Goal: Task Accomplishment & Management: Use online tool/utility

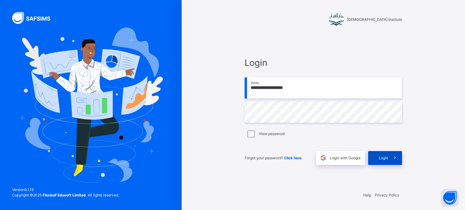
click at [390, 159] on span at bounding box center [395, 158] width 14 height 14
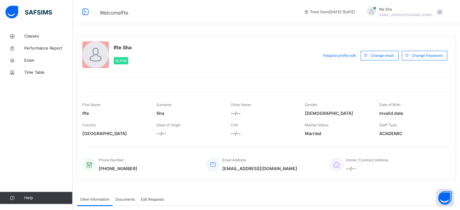
click at [389, 159] on span "Home / Contract Address" at bounding box center [367, 160] width 42 height 5
click at [38, 40] on link "Classes" at bounding box center [36, 36] width 73 height 12
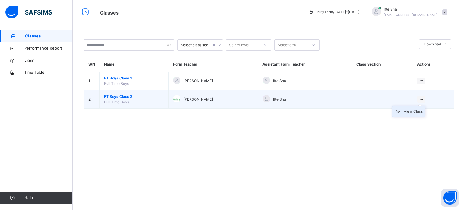
click at [413, 114] on div "View Class" at bounding box center [413, 112] width 19 height 6
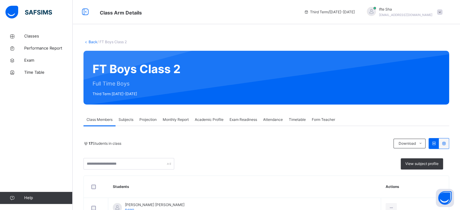
click at [148, 117] on div "Projection" at bounding box center [148, 120] width 23 height 12
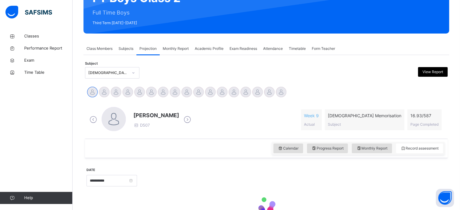
scroll to position [107, 0]
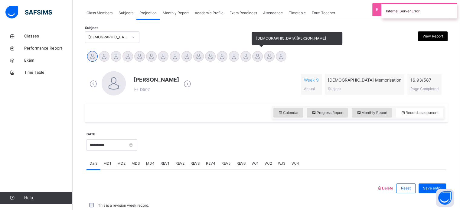
click at [256, 56] on div at bounding box center [257, 56] width 11 height 11
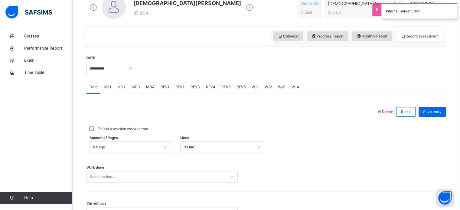
scroll to position [204, 0]
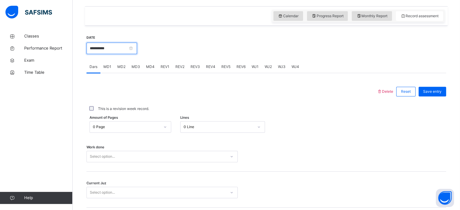
click at [112, 49] on input "**********" at bounding box center [112, 49] width 51 height 12
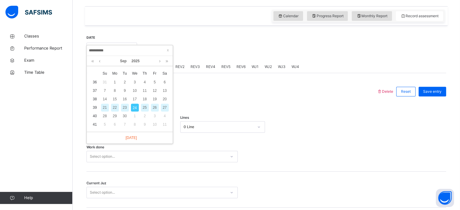
click at [113, 107] on div "22" at bounding box center [115, 108] width 8 height 8
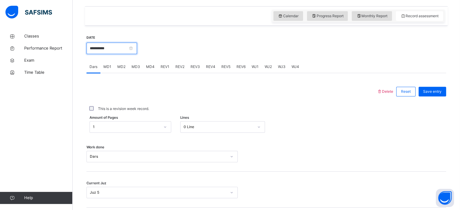
click at [106, 50] on input "**********" at bounding box center [112, 49] width 51 height 12
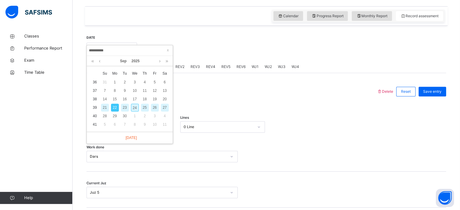
click at [124, 107] on div "23" at bounding box center [125, 108] width 8 height 8
type input "**********"
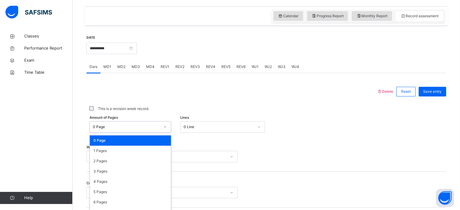
click at [132, 126] on div "option 0 Page focused, 1 of 588. 588 results available. Use Up and Down to choo…" at bounding box center [131, 127] width 82 height 12
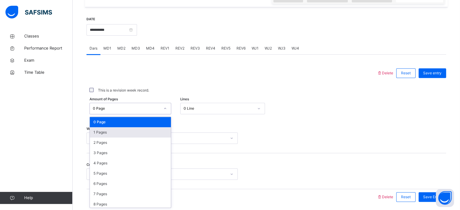
click at [130, 133] on div "1 Pages" at bounding box center [130, 132] width 81 height 10
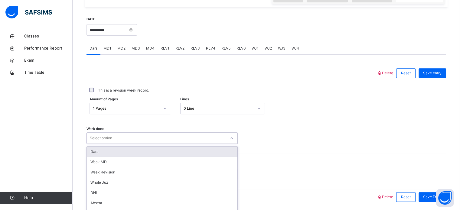
scroll to position [244, 0]
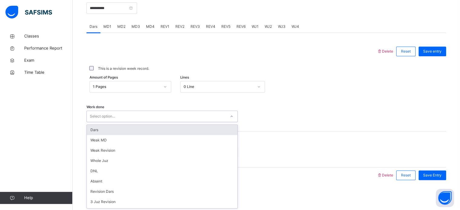
click at [129, 122] on div "option Dars focused, 1 of 16. 16 results available. Use Up and Down to choose o…" at bounding box center [162, 117] width 151 height 12
click at [128, 130] on div "Dars" at bounding box center [162, 130] width 151 height 10
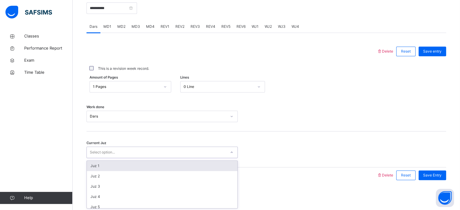
click at [127, 151] on div "Select option..." at bounding box center [156, 152] width 139 height 9
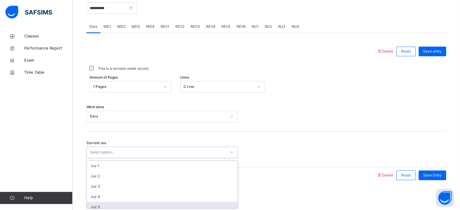
click at [110, 205] on div "Juz 5" at bounding box center [162, 207] width 151 height 10
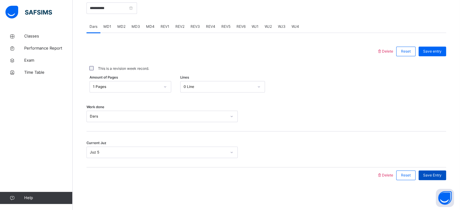
drag, startPoint x: 438, startPoint y: 172, endPoint x: 444, endPoint y: 170, distance: 6.8
click at [438, 173] on div "Save Entry" at bounding box center [433, 176] width 28 height 10
click at [122, 29] on span "MD2" at bounding box center [121, 26] width 8 height 5
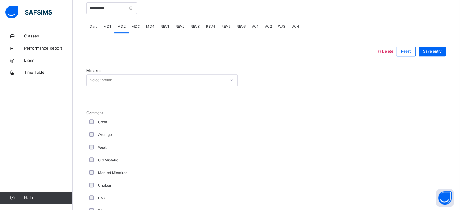
click at [118, 82] on div "Select option..." at bounding box center [156, 80] width 139 height 9
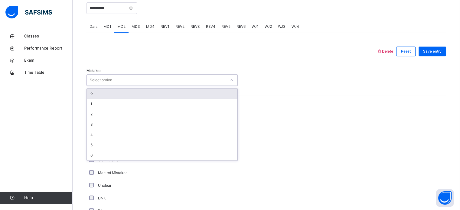
click at [123, 92] on div "0" at bounding box center [162, 94] width 151 height 10
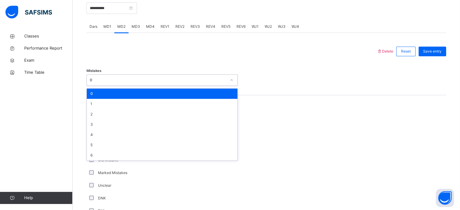
click at [164, 89] on div "0" at bounding box center [162, 94] width 151 height 10
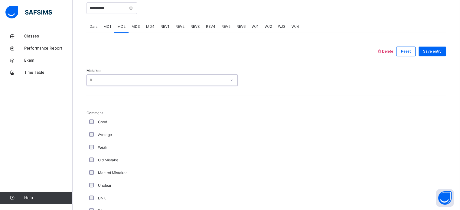
click at [205, 124] on div "Good" at bounding box center [162, 122] width 148 height 5
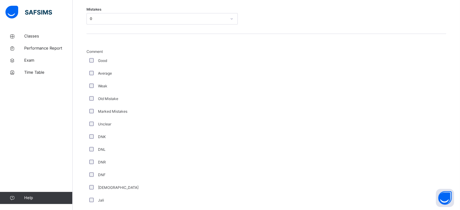
scroll to position [377, 0]
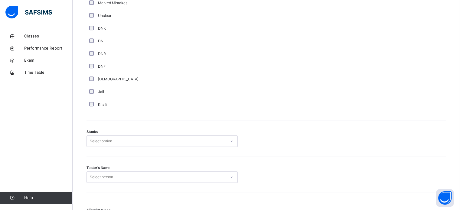
click at [102, 147] on div "Select option..." at bounding box center [162, 142] width 151 height 12
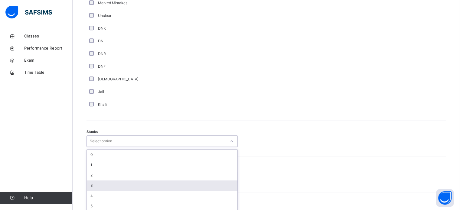
scroll to position [418, 0]
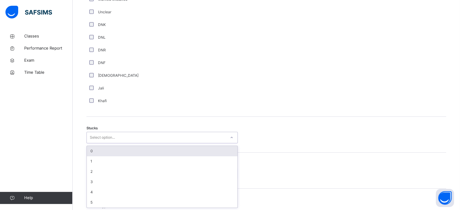
click at [108, 149] on div "0" at bounding box center [162, 151] width 151 height 10
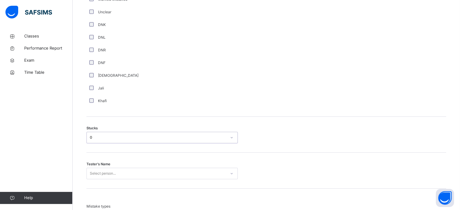
click at [115, 176] on div "Select person..." at bounding box center [162, 174] width 151 height 12
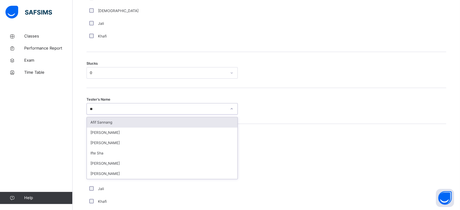
type input "***"
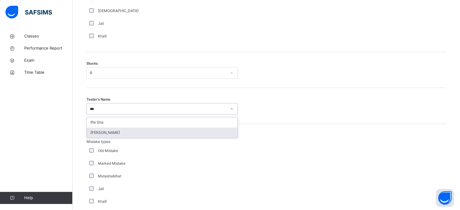
click at [127, 136] on div "[PERSON_NAME]" at bounding box center [162, 133] width 151 height 10
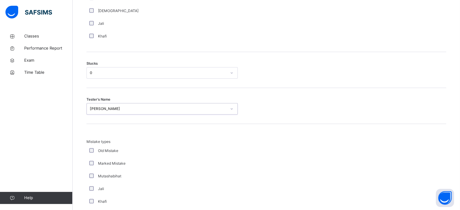
click at [143, 163] on div "Marked Mistake" at bounding box center [162, 163] width 148 height 5
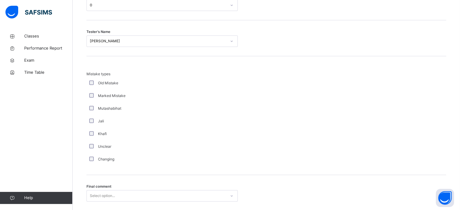
scroll to position [594, 0]
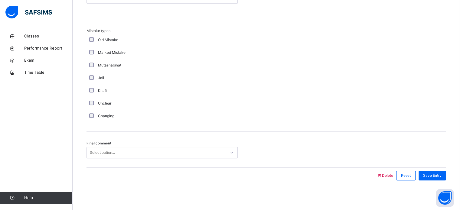
click at [142, 151] on div "Select option..." at bounding box center [156, 152] width 139 height 9
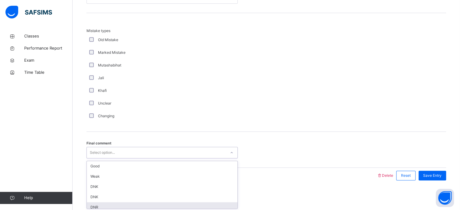
click at [145, 206] on div "DNR" at bounding box center [162, 208] width 151 height 10
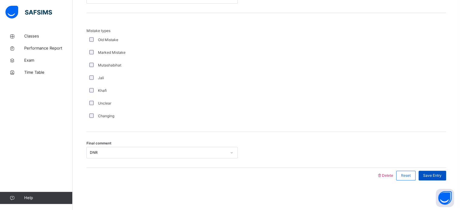
click at [442, 175] on span "Save Entry" at bounding box center [432, 175] width 18 height 5
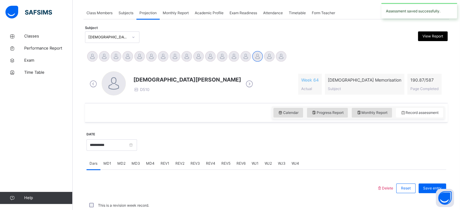
scroll to position [244, 0]
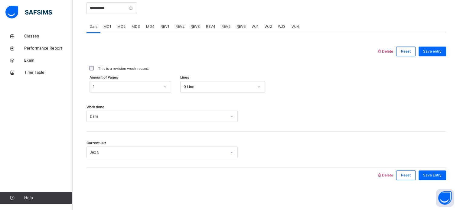
click at [151, 28] on span "MD4" at bounding box center [150, 26] width 8 height 5
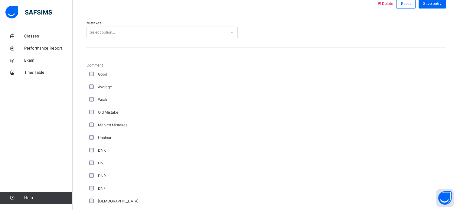
scroll to position [291, 0]
click at [152, 29] on div "Select option..." at bounding box center [156, 33] width 139 height 9
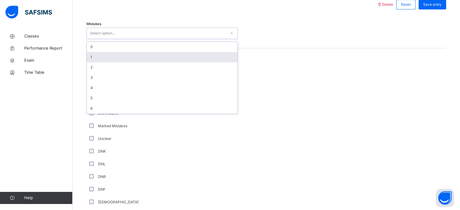
click at [148, 57] on div "1" at bounding box center [162, 57] width 151 height 10
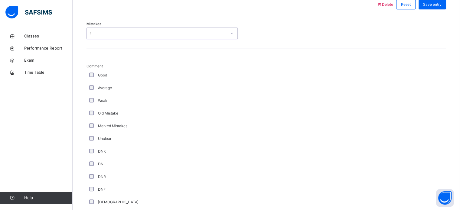
click at [143, 81] on div "Good" at bounding box center [162, 75] width 151 height 13
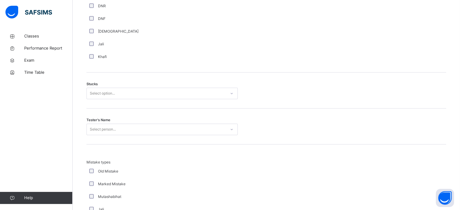
scroll to position [485, 0]
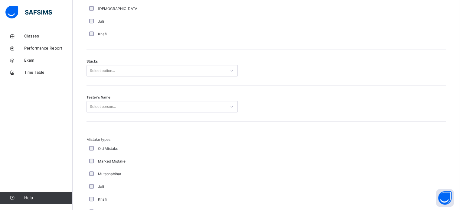
click at [100, 72] on div "Select option..." at bounding box center [102, 71] width 25 height 12
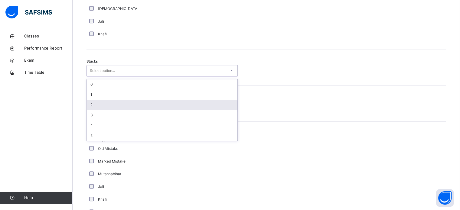
click at [100, 103] on div "2" at bounding box center [162, 105] width 151 height 10
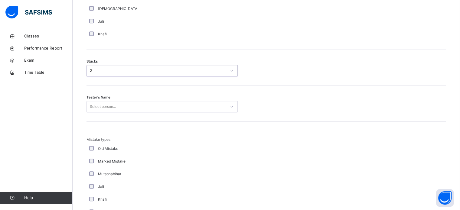
click at [99, 109] on div "Select person..." at bounding box center [103, 107] width 26 height 12
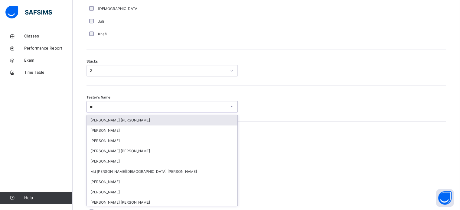
type input "***"
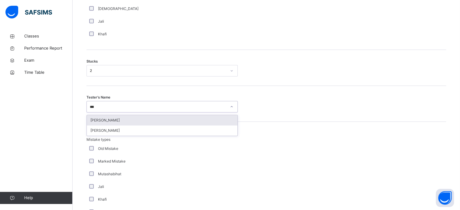
click at [101, 121] on div "[PERSON_NAME]" at bounding box center [162, 120] width 151 height 10
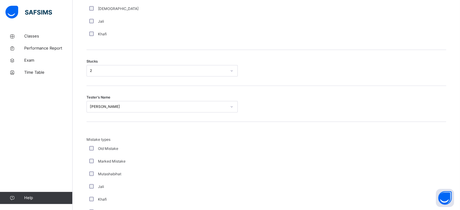
click at [162, 141] on span "Mistake types" at bounding box center [162, 139] width 151 height 5
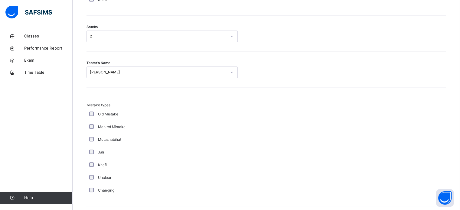
scroll to position [594, 0]
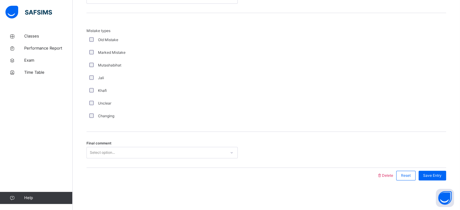
click at [163, 153] on div "Select option..." at bounding box center [156, 152] width 139 height 9
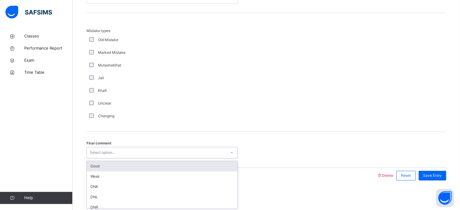
click at [155, 164] on div "Good" at bounding box center [162, 166] width 151 height 10
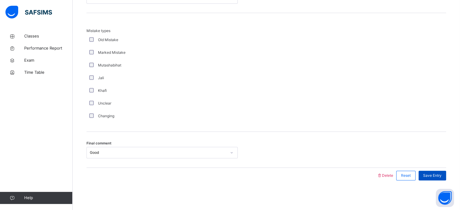
click at [440, 175] on span "Save Entry" at bounding box center [432, 175] width 18 height 5
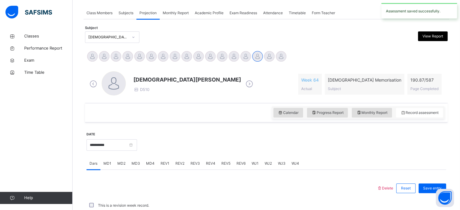
scroll to position [244, 0]
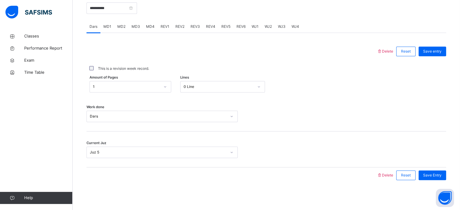
click at [163, 26] on span "REV1" at bounding box center [165, 26] width 9 height 5
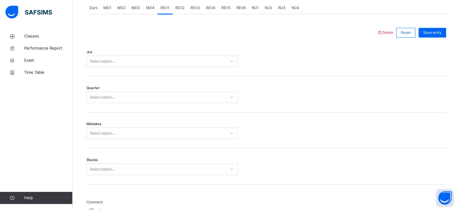
scroll to position [255, 0]
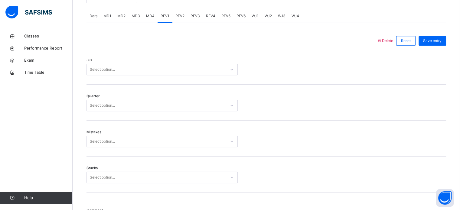
click at [178, 71] on div "Select option..." at bounding box center [156, 69] width 139 height 9
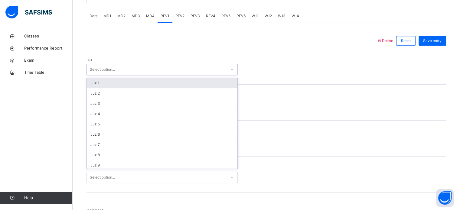
click at [177, 80] on div "Juz 1" at bounding box center [162, 83] width 151 height 10
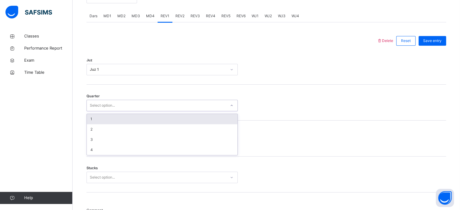
click at [170, 106] on div "Select option..." at bounding box center [156, 105] width 139 height 9
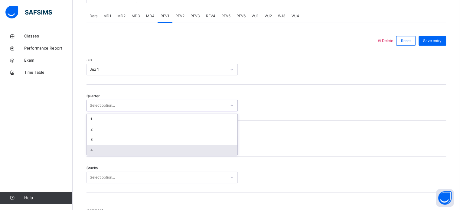
click at [158, 151] on div "4" at bounding box center [162, 150] width 151 height 10
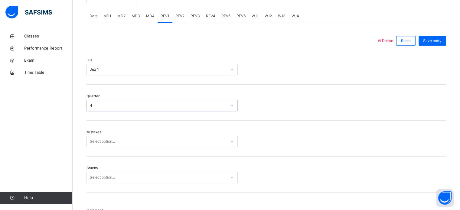
click at [159, 142] on div "Select option..." at bounding box center [162, 142] width 151 height 12
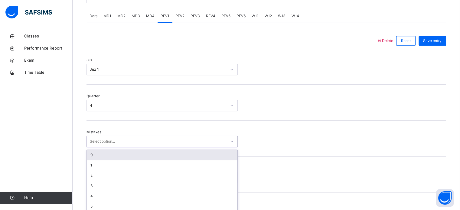
scroll to position [269, 0]
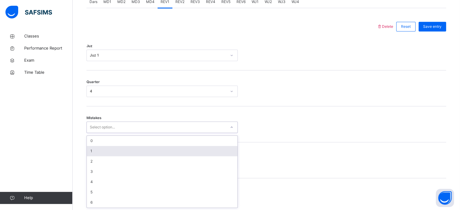
click at [158, 152] on div "1" at bounding box center [162, 151] width 151 height 10
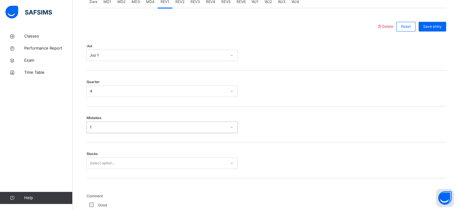
click at [149, 166] on div "Select option..." at bounding box center [162, 164] width 151 height 12
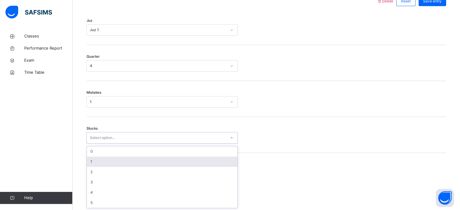
scroll to position [294, 0]
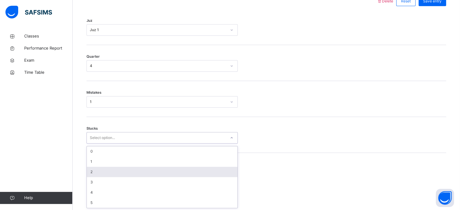
click at [149, 170] on div "2" at bounding box center [162, 172] width 151 height 10
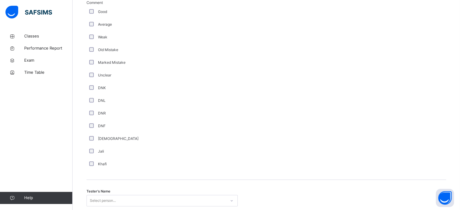
scroll to position [464, 0]
click at [98, 200] on div "Select person..." at bounding box center [162, 200] width 151 height 12
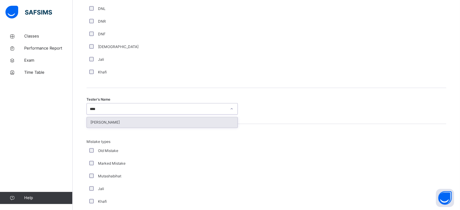
type input "****"
click at [120, 130] on div "Mistake types Old Mistake Marked Mistake Mutashabihat [PERSON_NAME] Unclear Cha…" at bounding box center [267, 183] width 360 height 119
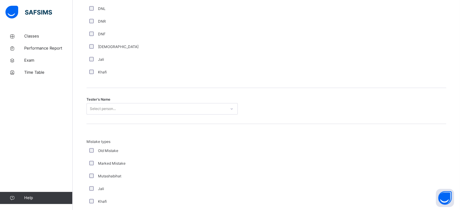
click at [129, 102] on div "Tester's Name Select person..." at bounding box center [267, 106] width 360 height 36
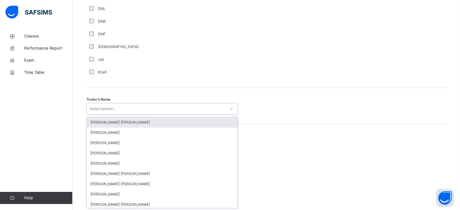
click at [129, 106] on div "Select person..." at bounding box center [156, 108] width 139 height 9
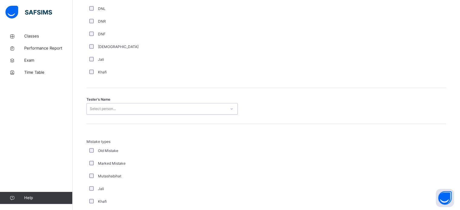
click at [129, 106] on div "Select person..." at bounding box center [156, 108] width 139 height 9
click at [129, 107] on div "Select person..." at bounding box center [156, 108] width 139 height 9
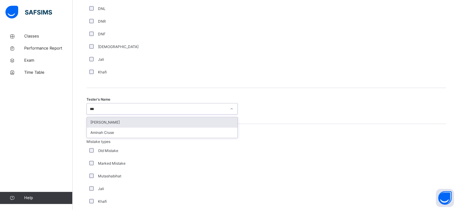
type input "****"
click at [124, 124] on div "[PERSON_NAME]" at bounding box center [162, 122] width 151 height 10
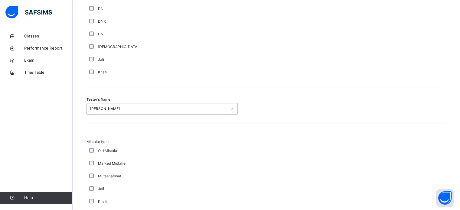
drag, startPoint x: 128, startPoint y: 129, endPoint x: 128, endPoint y: 132, distance: 3.1
click at [128, 132] on div "Mistake types Old Mistake Marked Mistake Mutashabihat [PERSON_NAME] Unclear Cha…" at bounding box center [267, 183] width 360 height 119
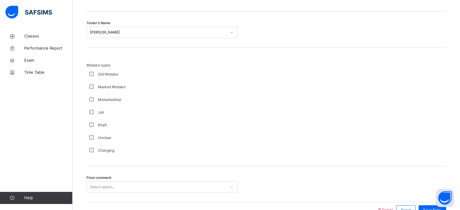
scroll to position [651, 0]
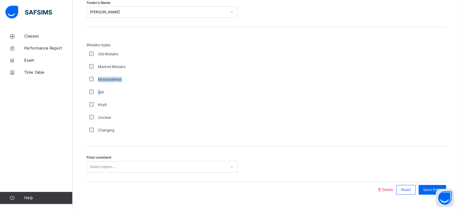
click at [91, 78] on div "Mistake types Old Mistake Marked Mistake Mutashabihat [PERSON_NAME] Unclear Cha…" at bounding box center [162, 89] width 151 height 94
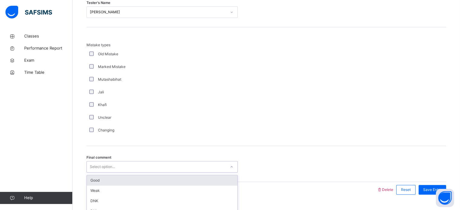
scroll to position [666, 0]
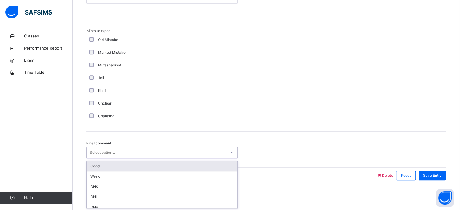
click at [105, 159] on div "option Good focused, 1 of 6. 6 results available. Use Up and Down to choose opt…" at bounding box center [162, 153] width 151 height 12
click at [105, 167] on div "Good" at bounding box center [162, 166] width 151 height 10
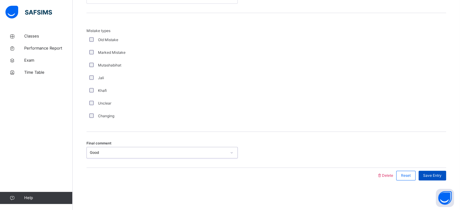
click at [436, 171] on div "Save Entry" at bounding box center [433, 176] width 28 height 10
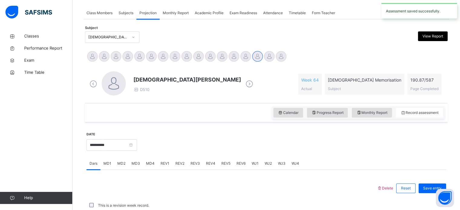
scroll to position [244, 0]
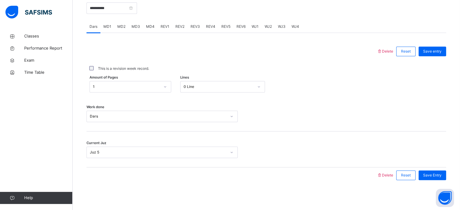
click at [178, 24] on span "REV2" at bounding box center [180, 26] width 9 height 5
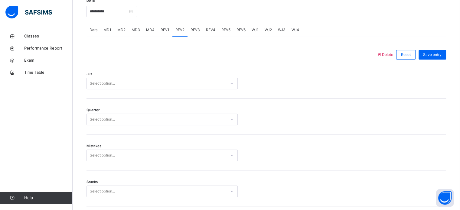
scroll to position [230, 0]
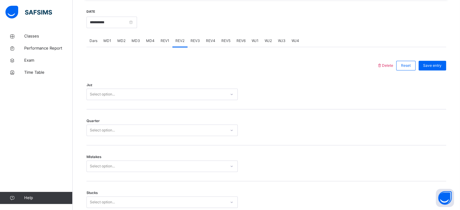
click at [172, 97] on div "Select option..." at bounding box center [156, 94] width 139 height 9
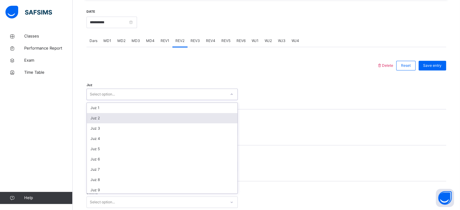
click at [170, 118] on div "Juz 2" at bounding box center [162, 118] width 151 height 10
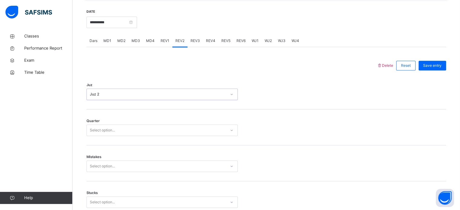
click at [168, 129] on div "Select option..." at bounding box center [156, 130] width 139 height 9
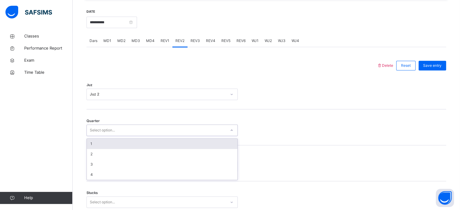
click at [165, 144] on div "1" at bounding box center [162, 144] width 151 height 10
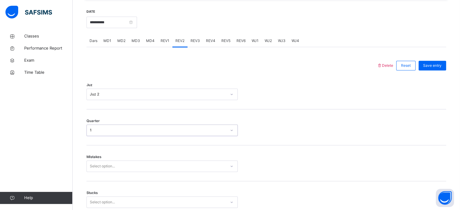
click at [155, 168] on div "Select option..." at bounding box center [162, 167] width 151 height 12
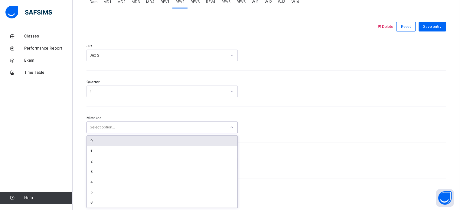
click at [160, 138] on div "0" at bounding box center [162, 141] width 151 height 10
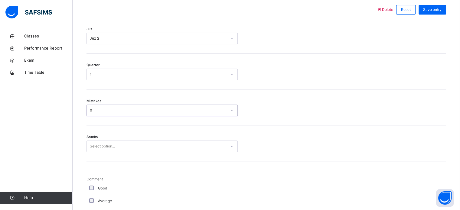
click at [153, 152] on div "Select option..." at bounding box center [162, 147] width 151 height 12
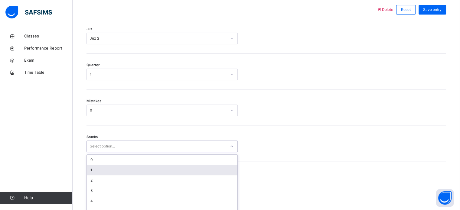
scroll to position [294, 0]
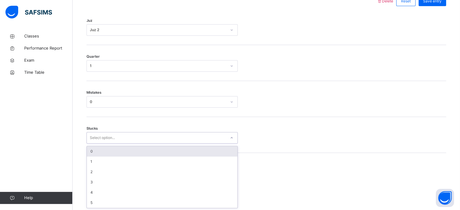
click at [153, 154] on div "0" at bounding box center [162, 152] width 151 height 10
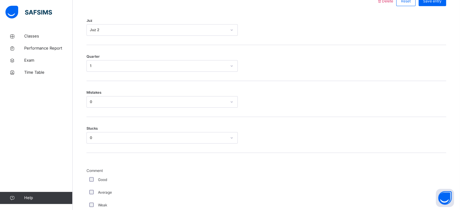
click at [147, 169] on span "Comment" at bounding box center [162, 170] width 151 height 5
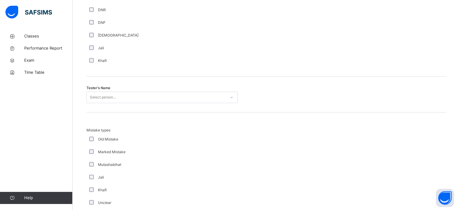
scroll to position [585, 0]
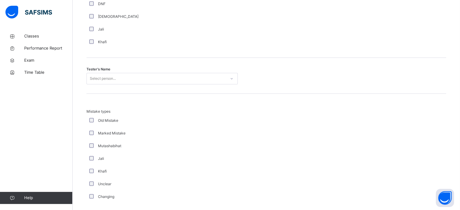
click at [159, 80] on div "Select person..." at bounding box center [156, 78] width 139 height 9
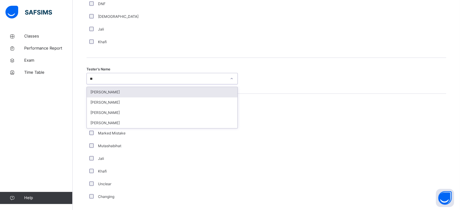
type input "***"
click at [159, 91] on div "[PERSON_NAME]" at bounding box center [162, 92] width 151 height 10
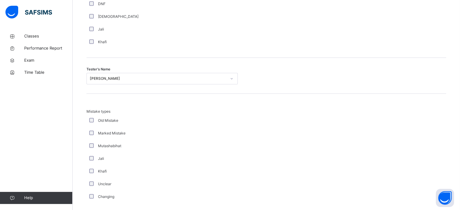
click at [158, 124] on div "Old Mistake" at bounding box center [162, 120] width 151 height 13
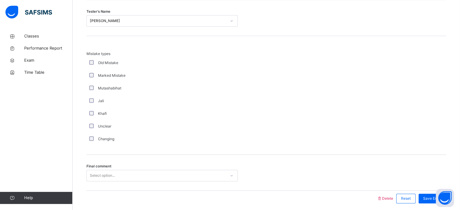
scroll to position [666, 0]
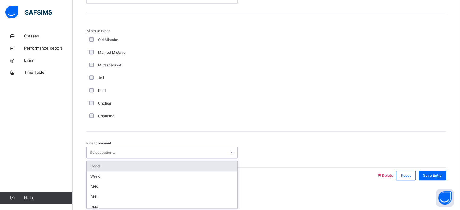
click at [163, 153] on div "Select option..." at bounding box center [156, 152] width 139 height 9
click at [161, 167] on div "Good" at bounding box center [162, 166] width 151 height 10
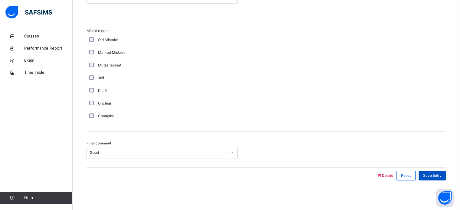
click at [437, 173] on span "Save Entry" at bounding box center [432, 175] width 18 height 5
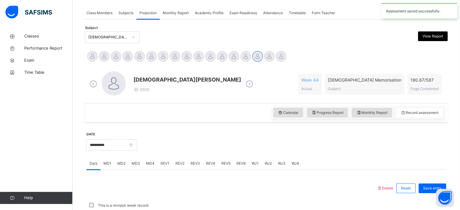
scroll to position [244, 0]
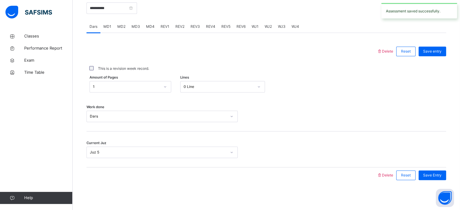
click at [191, 27] on span "REV3" at bounding box center [195, 26] width 9 height 5
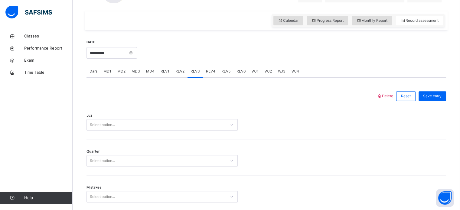
scroll to position [181, 0]
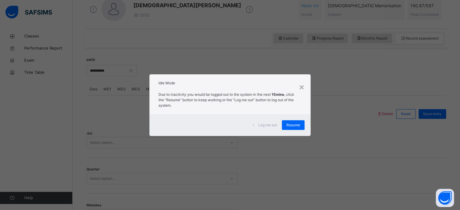
click at [302, 87] on div "×" at bounding box center [302, 87] width 6 height 13
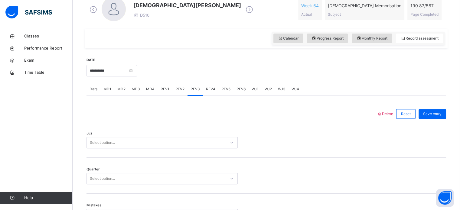
click at [182, 88] on span "REV2" at bounding box center [180, 89] width 9 height 5
click at [198, 87] on span "REV3" at bounding box center [195, 89] width 9 height 5
click at [148, 154] on div "Juz Select option..." at bounding box center [267, 140] width 360 height 36
click at [150, 144] on div "Select option..." at bounding box center [162, 143] width 151 height 12
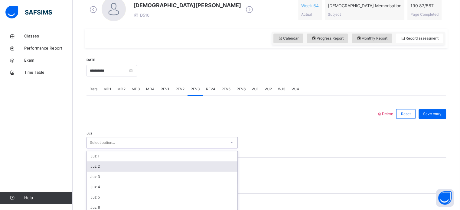
scroll to position [216, 0]
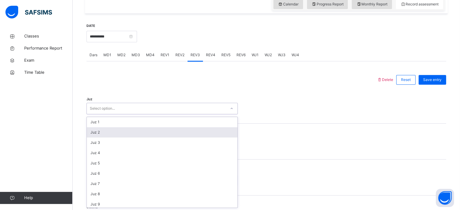
click at [151, 131] on div "Juz 2" at bounding box center [162, 132] width 151 height 10
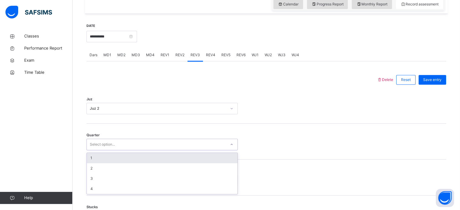
click at [147, 144] on div "Select option..." at bounding box center [156, 144] width 139 height 9
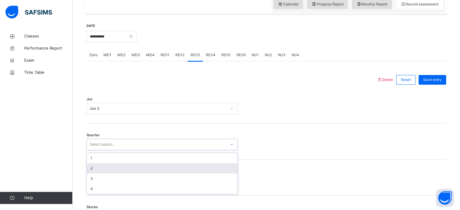
click at [136, 164] on div "2" at bounding box center [162, 168] width 151 height 10
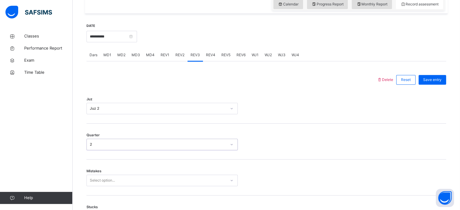
click at [132, 174] on div "Mistakes Select option..." at bounding box center [267, 178] width 360 height 36
click at [132, 178] on div "Select option..." at bounding box center [162, 181] width 151 height 12
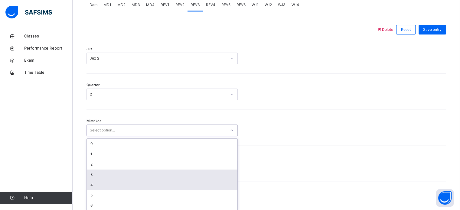
scroll to position [269, 0]
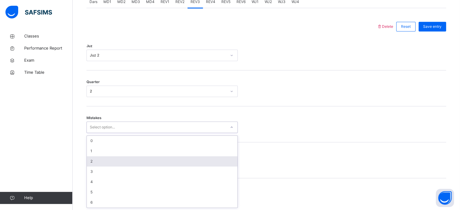
click at [134, 157] on div "2" at bounding box center [162, 161] width 151 height 10
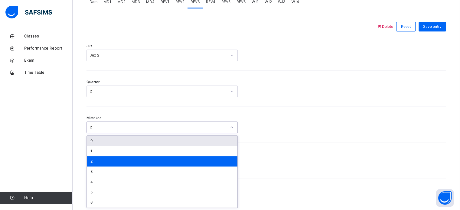
click at [138, 124] on div "2" at bounding box center [156, 127] width 139 height 9
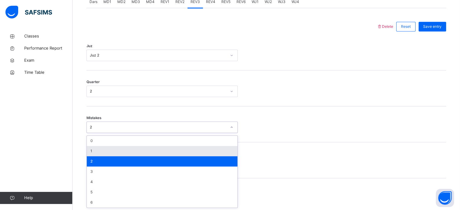
click at [130, 152] on div "1" at bounding box center [162, 151] width 151 height 10
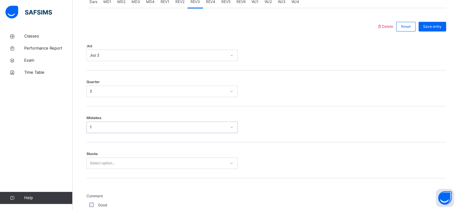
click at [120, 165] on div "Select option..." at bounding box center [162, 164] width 151 height 12
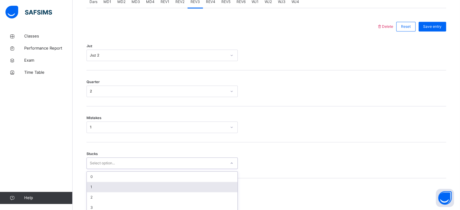
scroll to position [294, 0]
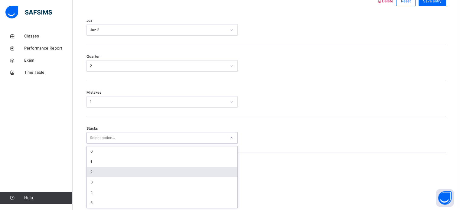
click at [119, 173] on div "2" at bounding box center [162, 172] width 151 height 10
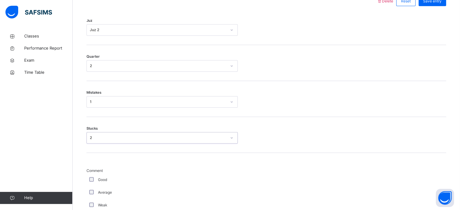
click at [119, 181] on div "Good" at bounding box center [162, 179] width 148 height 5
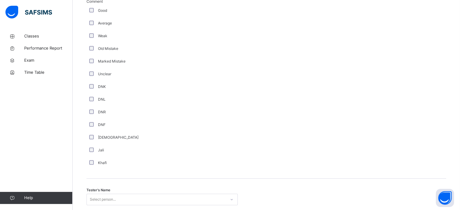
scroll to position [488, 0]
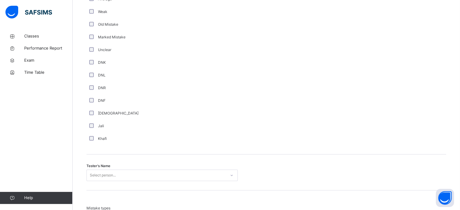
click at [147, 177] on div "Select person..." at bounding box center [162, 176] width 151 height 12
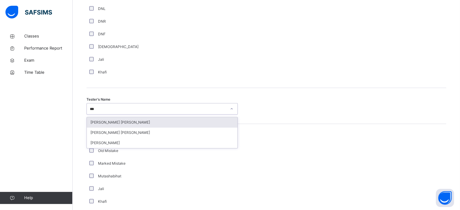
type input "****"
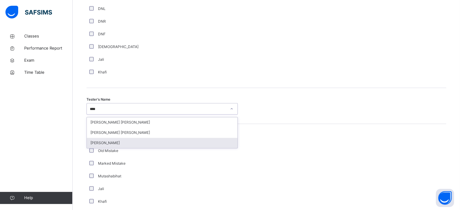
click at [148, 141] on div "[PERSON_NAME]" at bounding box center [162, 143] width 151 height 10
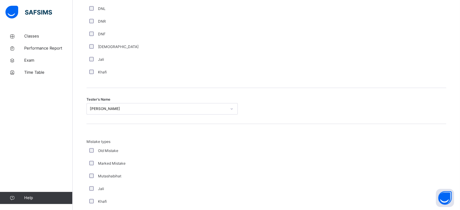
click at [150, 148] on div "Old Mistake" at bounding box center [162, 151] width 151 height 13
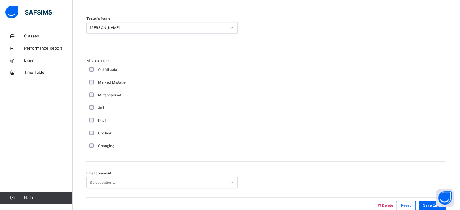
scroll to position [639, 0]
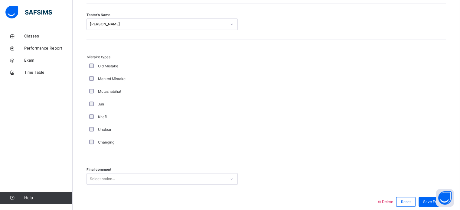
click at [117, 175] on div "Select option..." at bounding box center [162, 179] width 151 height 12
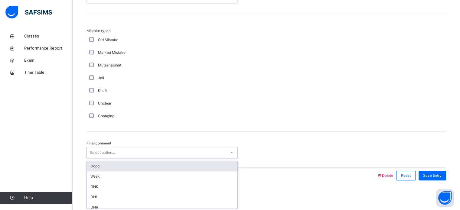
click at [121, 167] on div "Good" at bounding box center [162, 166] width 151 height 10
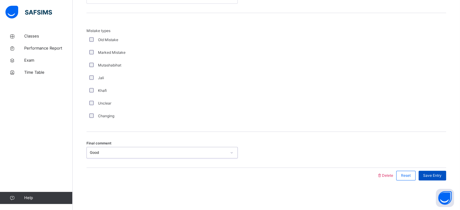
click at [442, 174] on span "Save Entry" at bounding box center [432, 175] width 18 height 5
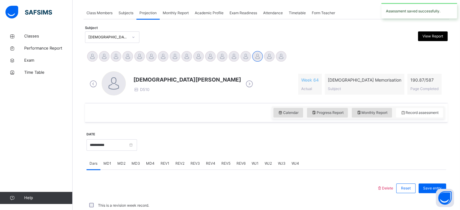
scroll to position [244, 0]
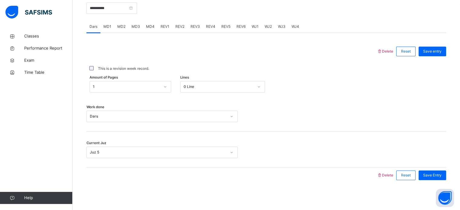
click at [209, 25] on span "REV4" at bounding box center [210, 26] width 9 height 5
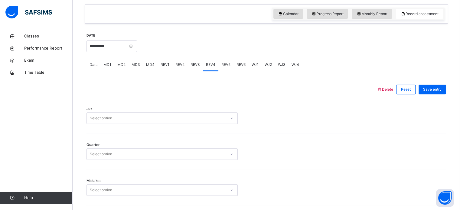
scroll to position [252, 0]
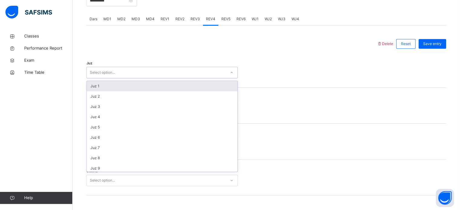
click at [173, 74] on div "Select option..." at bounding box center [156, 72] width 139 height 9
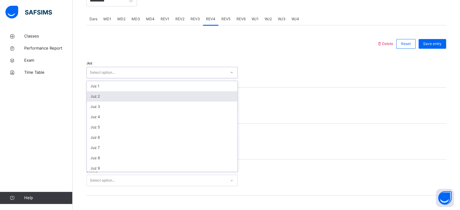
click at [169, 97] on div "Juz 2" at bounding box center [162, 96] width 151 height 10
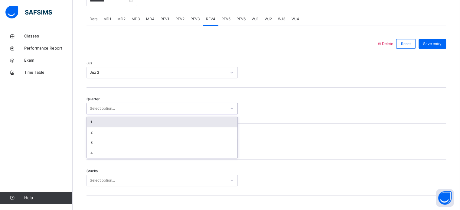
click at [165, 107] on div "Select option..." at bounding box center [156, 108] width 139 height 9
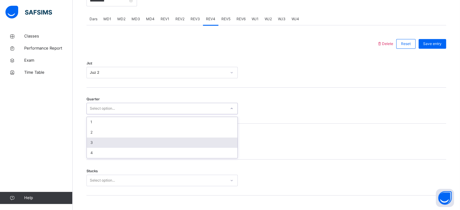
click at [153, 144] on div "3" at bounding box center [162, 143] width 151 height 10
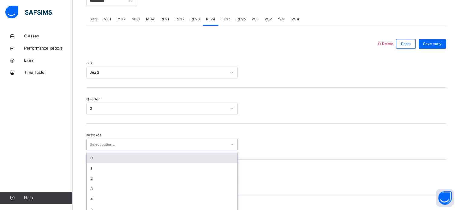
click at [150, 149] on div "option 0 focused, 1 of 7. 7 results available. Use Up and Down to choose option…" at bounding box center [162, 145] width 151 height 12
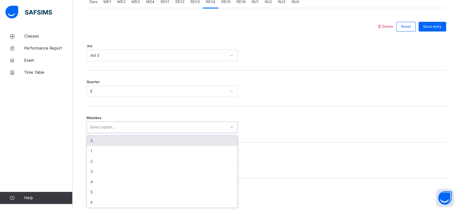
drag, startPoint x: 150, startPoint y: 140, endPoint x: 150, endPoint y: 145, distance: 5.4
click at [150, 143] on div "0" at bounding box center [162, 141] width 151 height 10
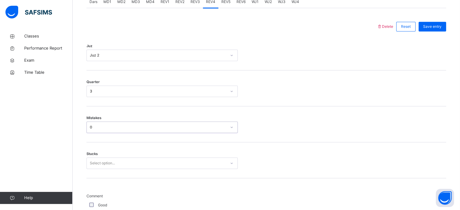
click at [145, 162] on div "Select option..." at bounding box center [162, 164] width 151 height 12
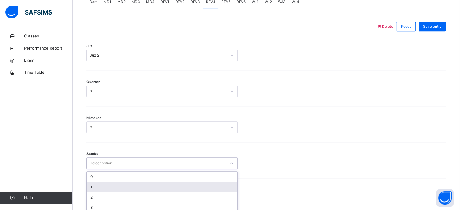
scroll to position [294, 0]
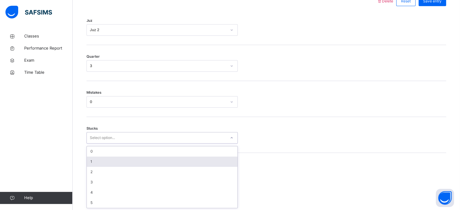
click at [145, 161] on div "1" at bounding box center [162, 162] width 151 height 10
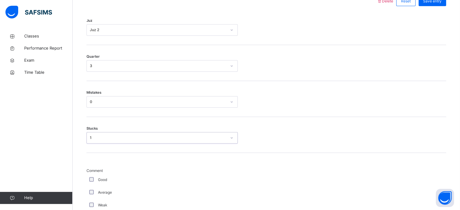
click at [145, 170] on span "Comment" at bounding box center [162, 170] width 151 height 5
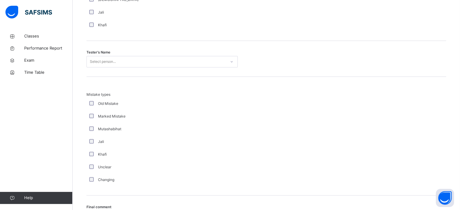
scroll to position [621, 0]
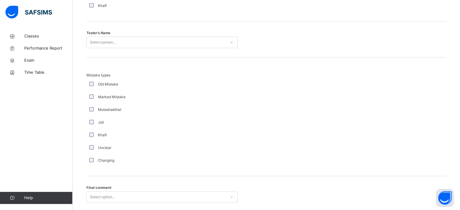
click at [118, 40] on div "Select person..." at bounding box center [156, 42] width 139 height 9
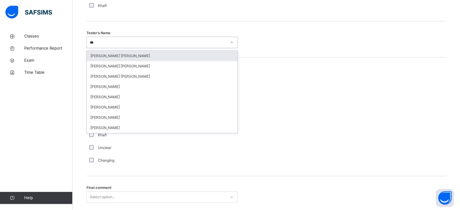
type input "****"
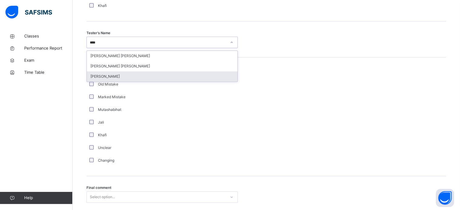
click at [127, 75] on div "[PERSON_NAME]" at bounding box center [162, 76] width 151 height 10
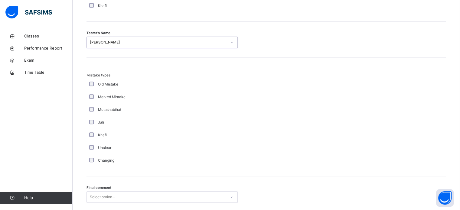
click at [131, 87] on div "Old Mistake" at bounding box center [162, 84] width 151 height 13
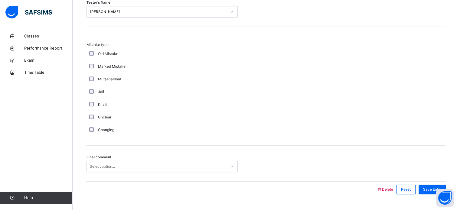
scroll to position [666, 0]
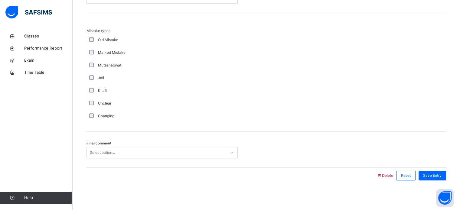
click at [108, 148] on div "Select option..." at bounding box center [102, 153] width 25 height 12
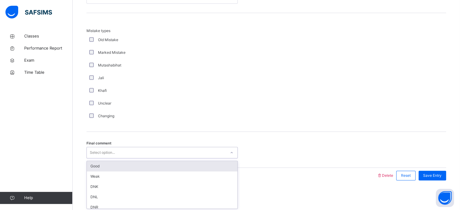
click at [108, 163] on div "Good" at bounding box center [162, 166] width 151 height 10
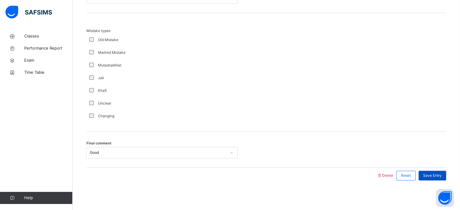
click at [439, 172] on div "Save Entry" at bounding box center [433, 176] width 28 height 10
click at [439, 173] on span "Save Entry" at bounding box center [432, 175] width 18 height 5
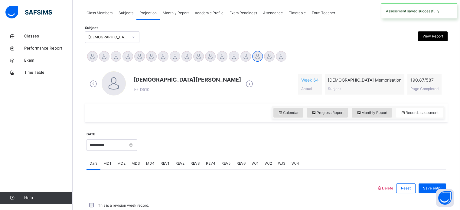
scroll to position [244, 0]
